Goal: Communication & Community: Share content

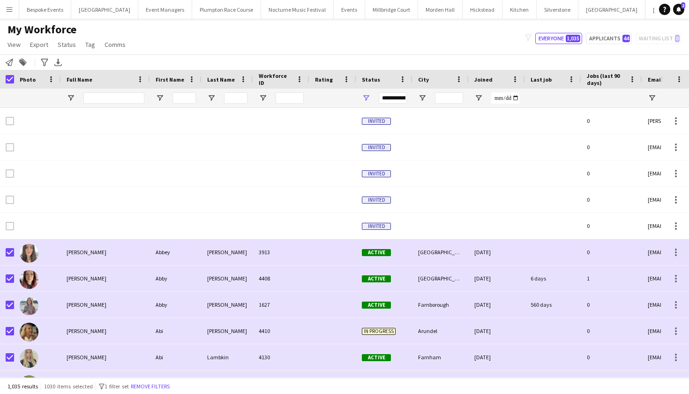
scroll to position [0, 106]
click at [11, 10] on app-icon "Menu" at bounding box center [10, 10] width 8 height 8
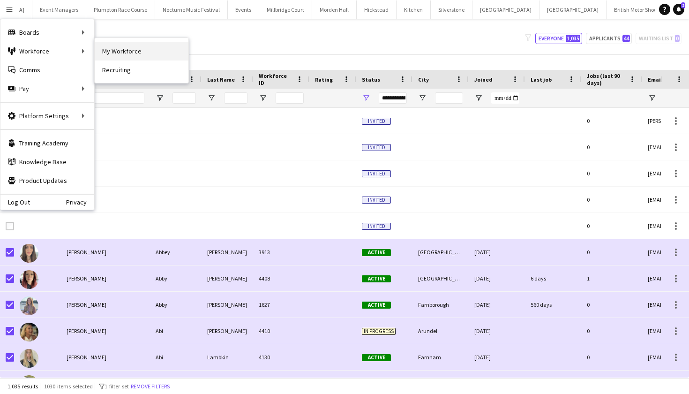
click at [126, 49] on link "My Workforce" at bounding box center [142, 51] width 94 height 19
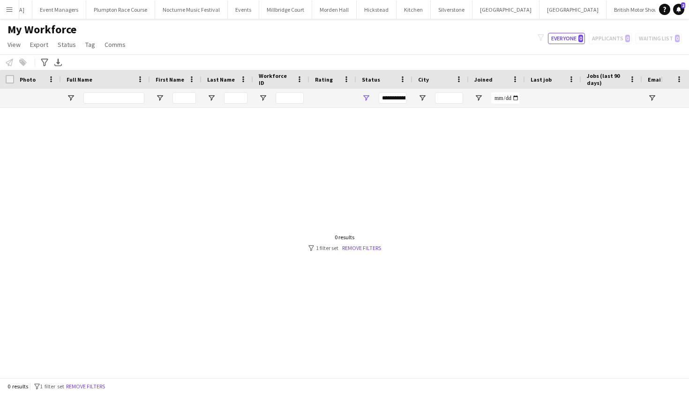
scroll to position [0, 0]
click at [95, 384] on button "Remove filters" at bounding box center [85, 386] width 43 height 10
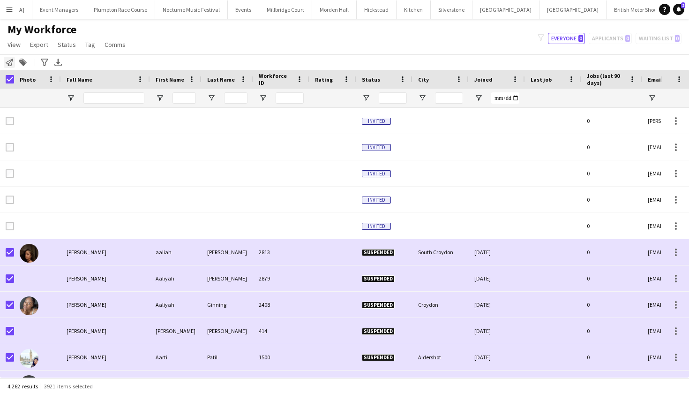
click at [11, 65] on icon "Notify workforce" at bounding box center [10, 63] width 8 height 8
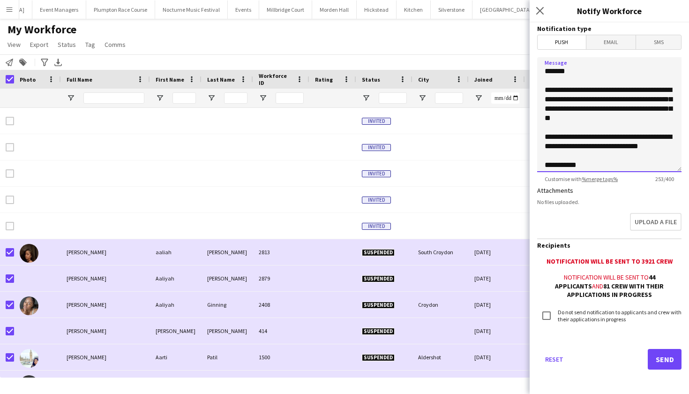
drag, startPoint x: 648, startPoint y: 110, endPoint x: 626, endPoint y: 87, distance: 31.5
click at [626, 87] on textarea "**********" at bounding box center [609, 114] width 144 height 115
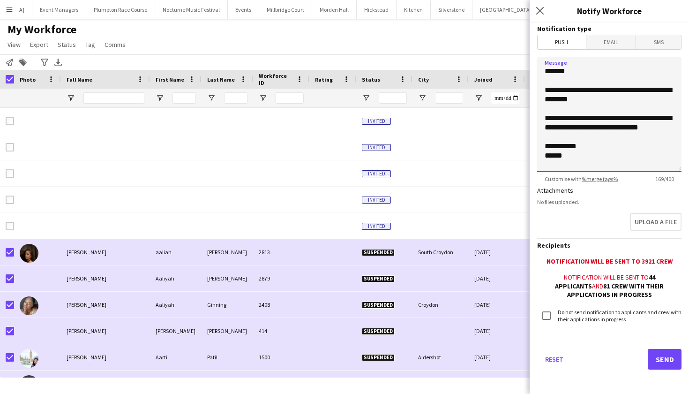
click at [611, 101] on textarea "**********" at bounding box center [609, 114] width 144 height 115
click at [565, 140] on textarea "**********" at bounding box center [609, 114] width 144 height 115
type textarea "**********"
click at [217, 32] on div "My Workforce View Views Default view mena New Starter New view Update view Dele…" at bounding box center [344, 39] width 689 height 32
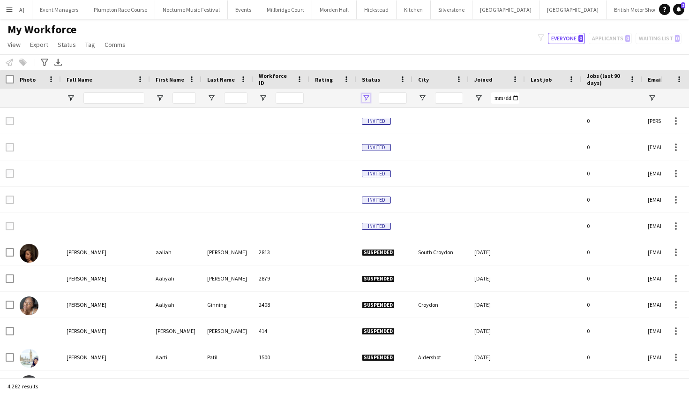
click at [365, 97] on span "Open Filter Menu" at bounding box center [366, 98] width 8 height 8
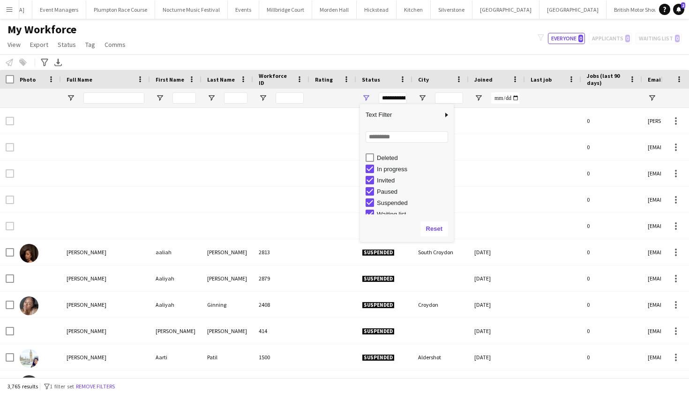
scroll to position [59, 0]
type input "**********"
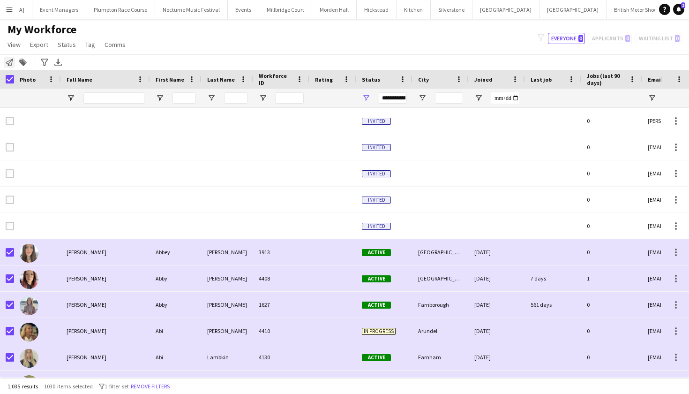
click at [8, 60] on icon "Notify workforce" at bounding box center [10, 63] width 8 height 8
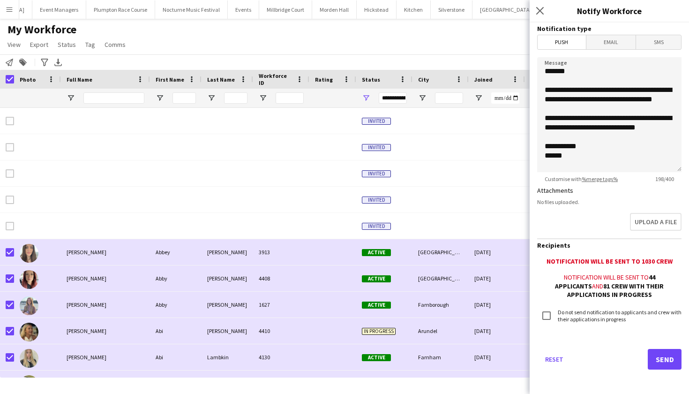
click at [666, 362] on button "Send" at bounding box center [665, 359] width 34 height 21
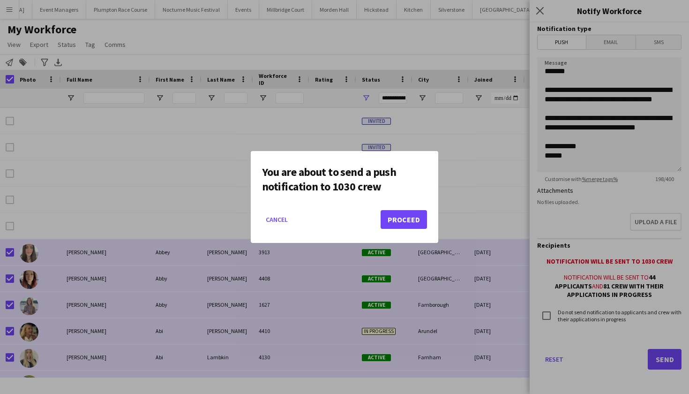
click at [398, 221] on button "Proceed" at bounding box center [404, 219] width 46 height 19
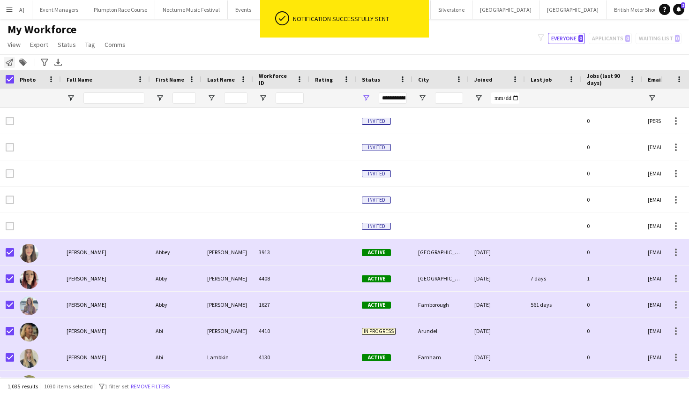
click at [10, 62] on icon "Notify workforce" at bounding box center [10, 63] width 8 height 8
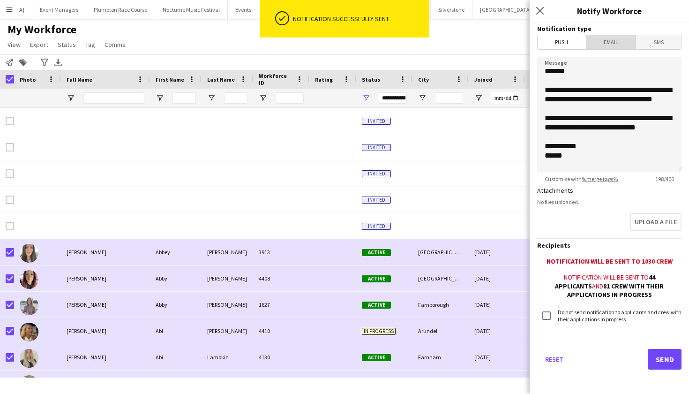
click at [606, 38] on span "Email" at bounding box center [611, 42] width 50 height 14
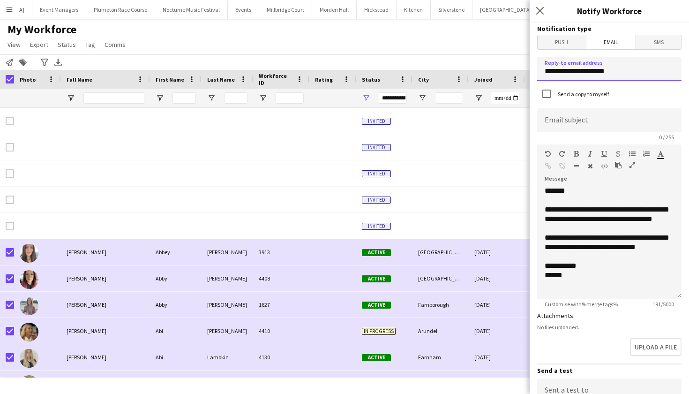
drag, startPoint x: 627, startPoint y: 73, endPoint x: 505, endPoint y: 90, distance: 123.1
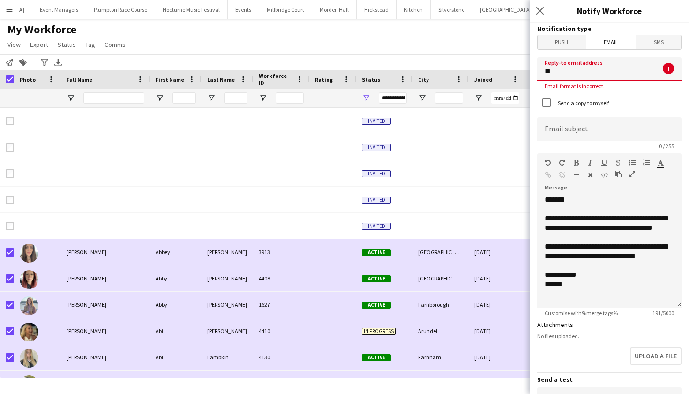
type input "*"
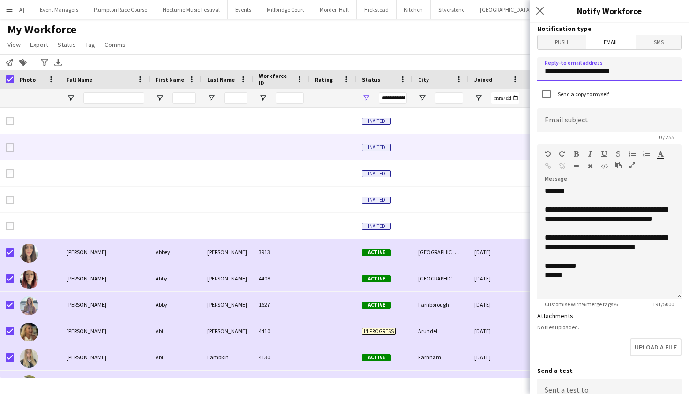
type input "**********"
click at [467, 139] on div at bounding box center [441, 147] width 56 height 26
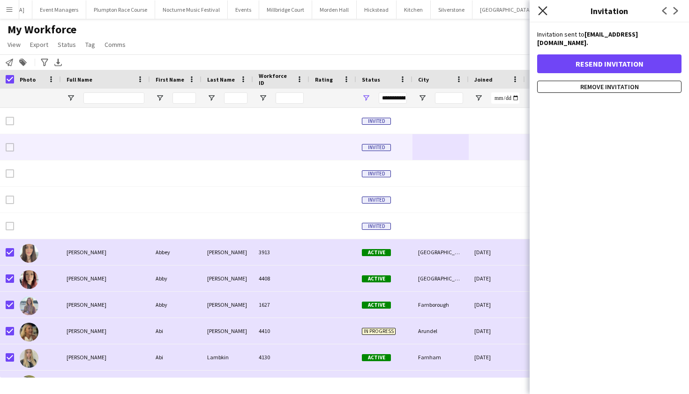
click at [545, 10] on icon "Close pop-in" at bounding box center [542, 10] width 9 height 9
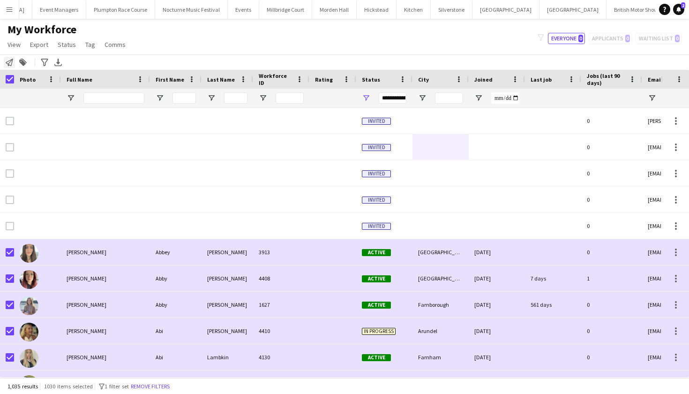
click at [12, 60] on icon at bounding box center [10, 63] width 8 height 8
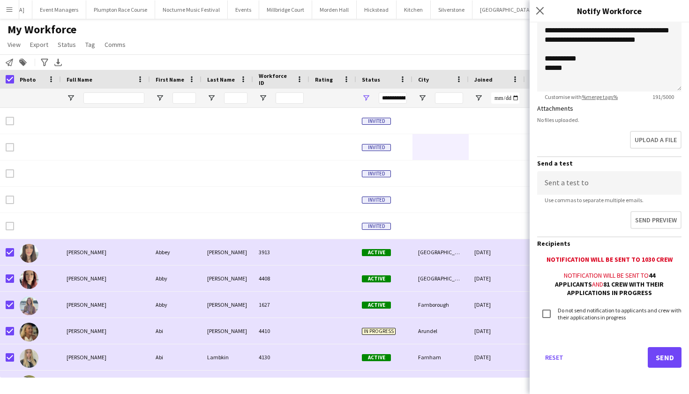
scroll to position [207, 0]
click at [373, 44] on div "My Workforce View Views Default view mena New Starter New view Update view Dele…" at bounding box center [344, 39] width 689 height 32
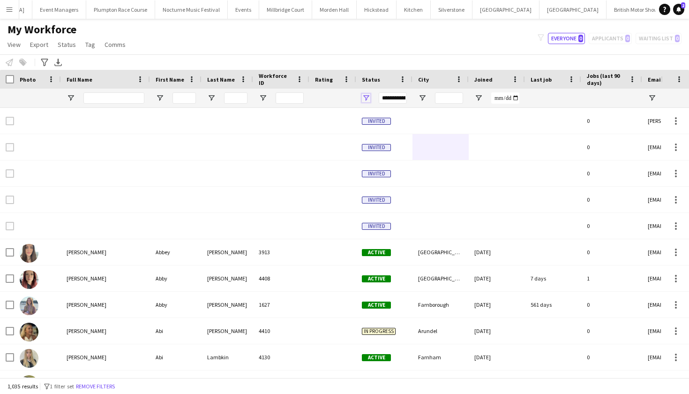
click at [367, 100] on span "Open Filter Menu" at bounding box center [366, 98] width 8 height 8
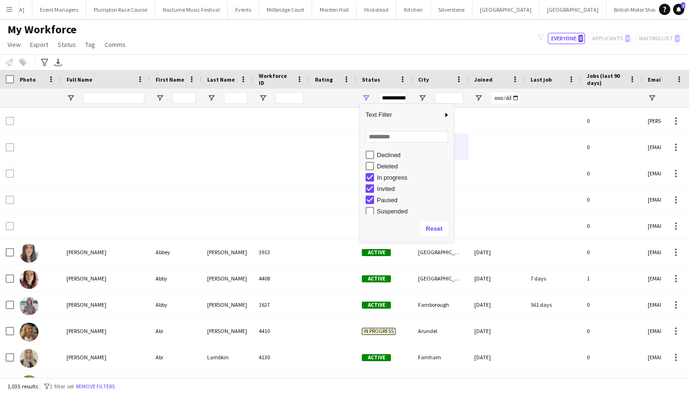
scroll to position [45, 0]
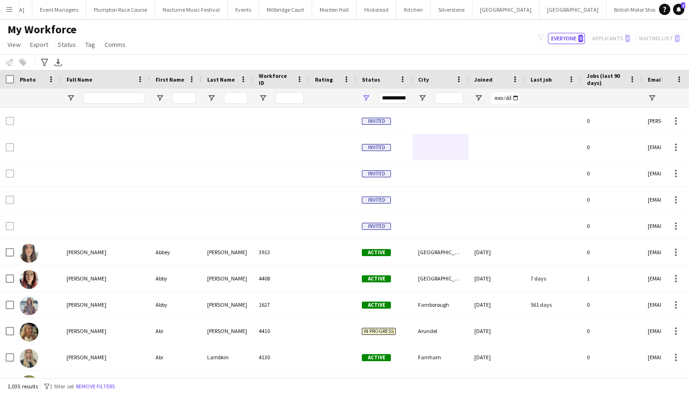
click at [374, 60] on div "Notify workforce Add to tag Select at least one crew to tag him or her. Advance…" at bounding box center [344, 61] width 689 height 15
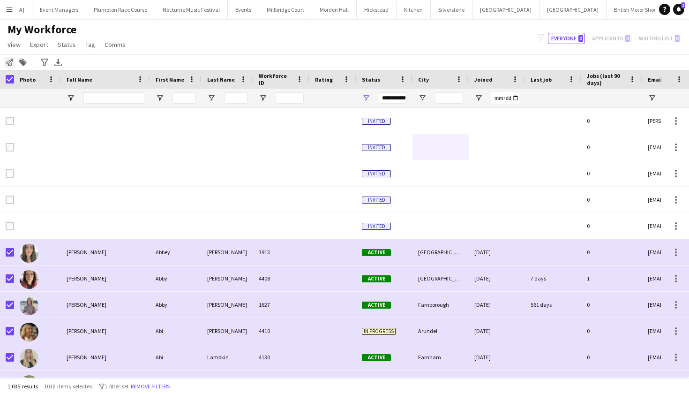
click at [11, 64] on icon "Notify workforce" at bounding box center [10, 63] width 8 height 8
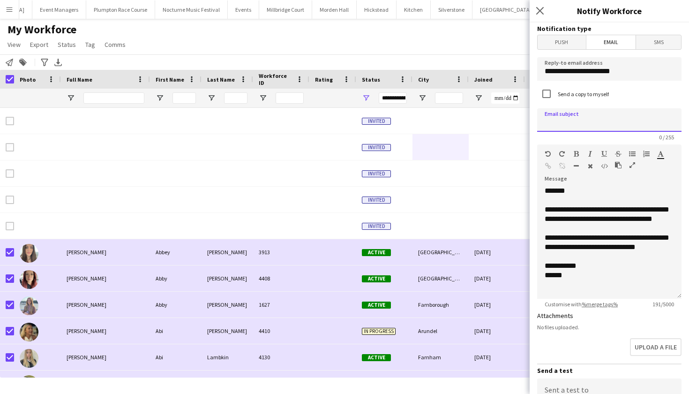
type input "*"
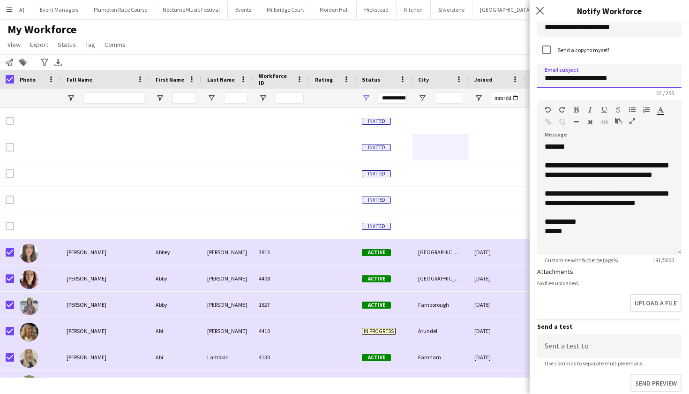
scroll to position [46, 0]
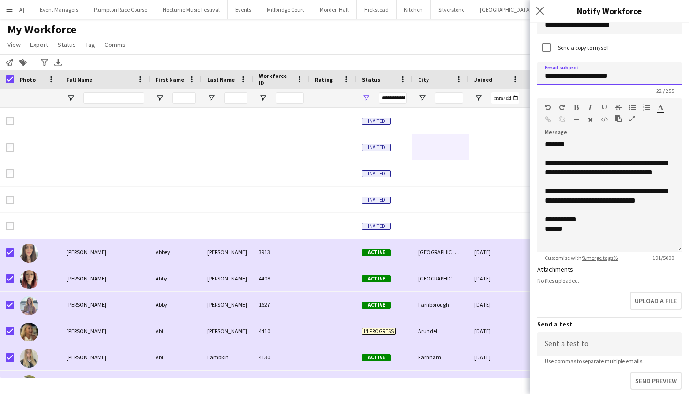
type input "**********"
click at [617, 224] on div "**********" at bounding box center [609, 196] width 144 height 113
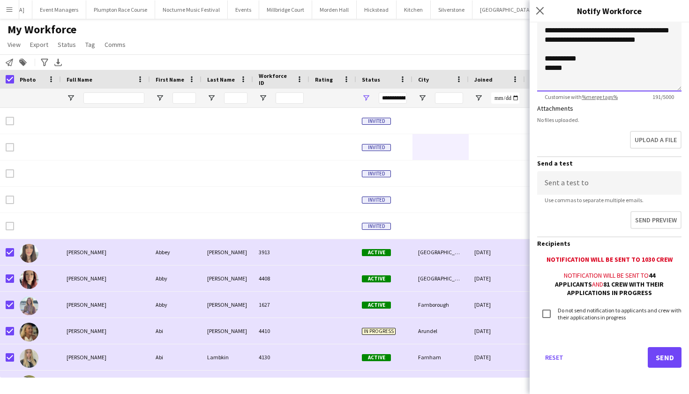
scroll to position [207, 0]
click at [663, 360] on button "Send" at bounding box center [665, 357] width 34 height 21
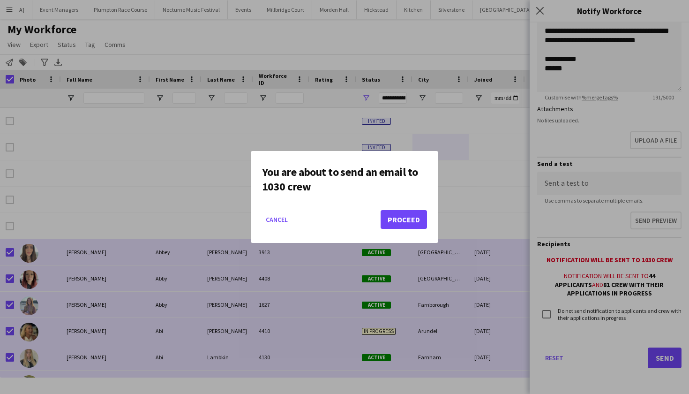
click at [406, 220] on button "Proceed" at bounding box center [404, 219] width 46 height 19
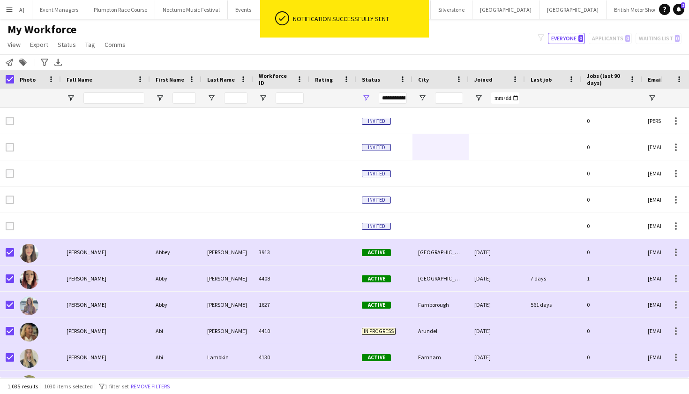
click at [235, 31] on div "My Workforce View Views Default view mena New Starter New view Update view Dele…" at bounding box center [344, 39] width 689 height 32
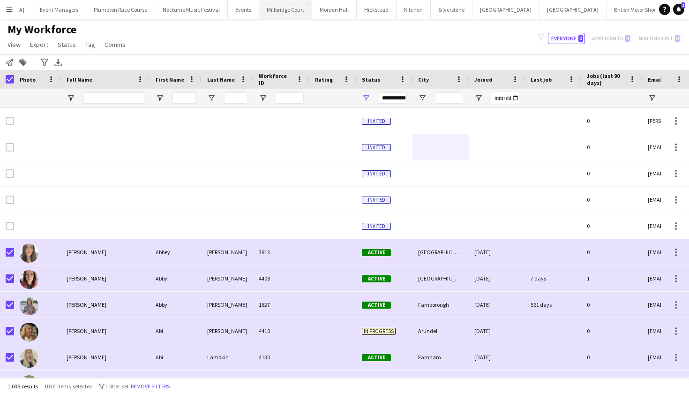
click at [259, 15] on button "[GEOGRAPHIC_DATA]" at bounding box center [285, 9] width 53 height 18
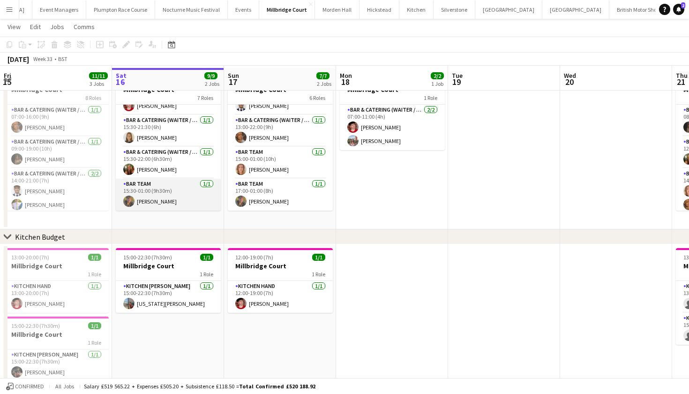
scroll to position [39, 0]
